Goal: Task Accomplishment & Management: Complete application form

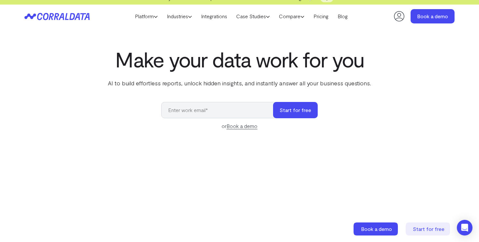
scroll to position [4, 0]
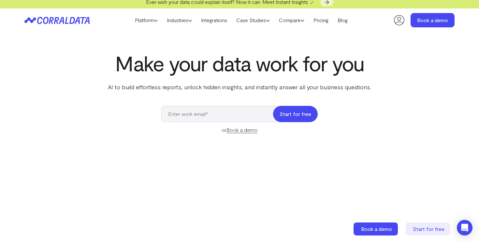
click at [289, 112] on button "Start for free" at bounding box center [295, 114] width 45 height 16
click at [222, 102] on div "Make your data work for you AI to build effortless reports, unlock hidden insig…" at bounding box center [239, 196] width 469 height 291
click at [213, 117] on input "email" at bounding box center [220, 114] width 118 height 16
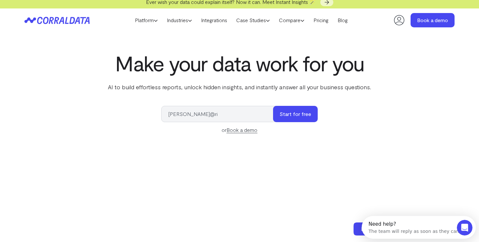
scroll to position [0, 0]
type input "[PERSON_NAME][EMAIL_ADDRESS][DOMAIN_NAME]"
click at [285, 118] on button "Start for free" at bounding box center [295, 114] width 45 height 16
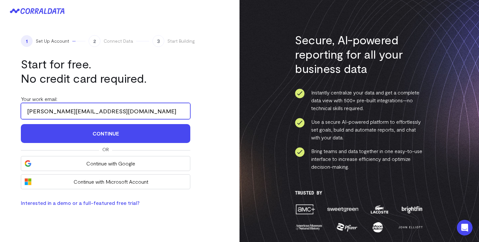
click at [96, 113] on input "[PERSON_NAME][EMAIL_ADDRESS][DOMAIN_NAME]" at bounding box center [105, 111] width 169 height 16
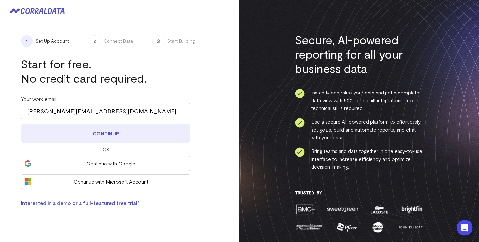
click at [109, 132] on button "Continue" at bounding box center [105, 133] width 169 height 19
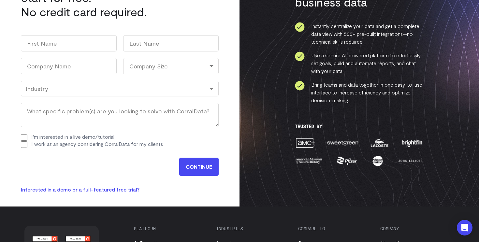
scroll to position [73, 0]
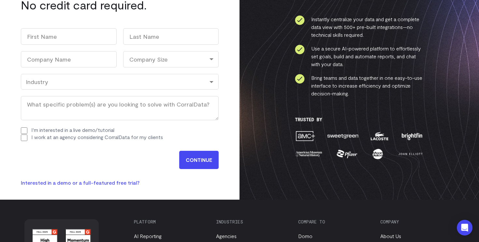
click at [28, 137] on div "I work at an agency considering CorralData for my clients" at bounding box center [120, 137] width 198 height 7
click at [26, 134] on div "I work at an agency considering CorralData for my clients" at bounding box center [120, 137] width 198 height 7
click at [24, 132] on input "I'm interested in a live demo/tutorial" at bounding box center [24, 130] width 7 height 7
checkbox input "true"
click at [24, 137] on input "I work at an agency considering CorralData for my clients" at bounding box center [24, 137] width 7 height 7
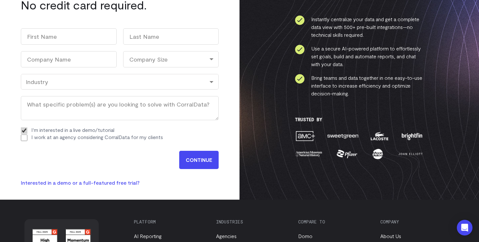
checkbox input "true"
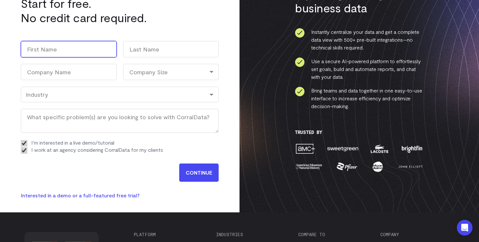
click at [68, 55] on input "First" at bounding box center [69, 49] width 96 height 16
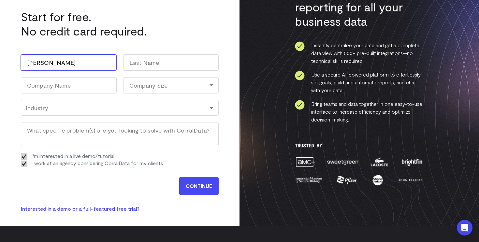
type input "[PERSON_NAME]"
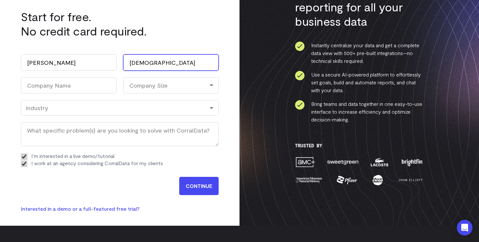
type input "[DEMOGRAPHIC_DATA]"
click at [132, 90] on div "Company Size" at bounding box center [171, 85] width 96 height 16
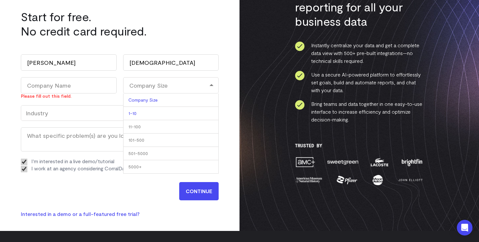
click at [133, 115] on li "1-10" at bounding box center [171, 113] width 96 height 13
select select "1-10"
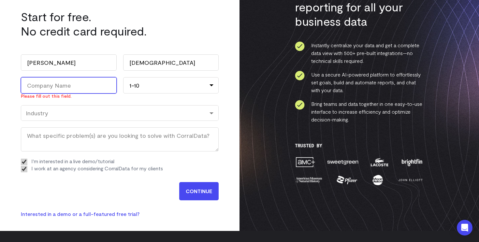
click at [85, 86] on input "Company Name (Required)" at bounding box center [69, 85] width 96 height 16
type input "Pinnacle Software"
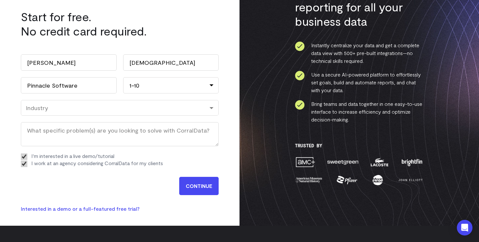
click at [193, 189] on input "CONTINUE" at bounding box center [198, 186] width 39 height 18
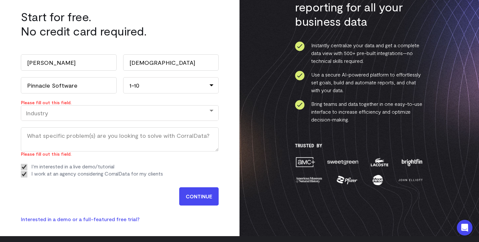
click at [117, 114] on div "Industry" at bounding box center [120, 112] width 188 height 7
click at [8, 93] on div "1 Set Up Account 2 Connect Data 3 Start Building Start for free. No credit card…" at bounding box center [119, 105] width 239 height 261
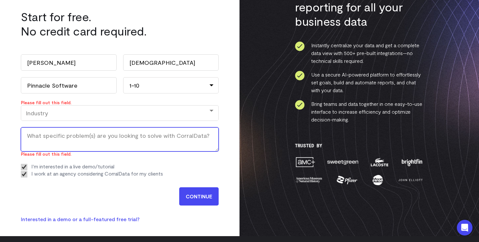
click at [49, 128] on textarea "What specific problem(s) are you looking to solve with CorralData? (Required)" at bounding box center [120, 139] width 198 height 24
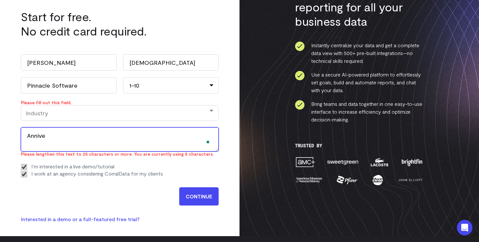
type textarea "Anniver"
